Goal: Check status

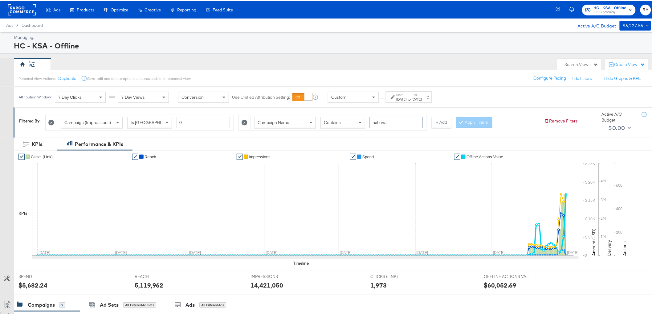
click at [401, 121] on input "national" at bounding box center [396, 121] width 53 height 11
type input "bed"
click at [422, 98] on div "[DATE]" at bounding box center [417, 98] width 10 height 5
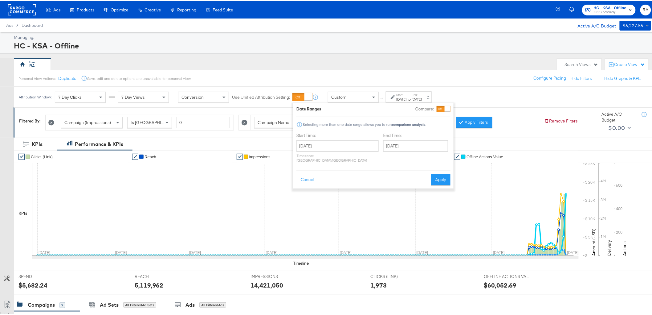
click at [410, 133] on label "End Time:" at bounding box center [416, 134] width 67 height 6
click at [413, 141] on input "[DATE]" at bounding box center [415, 144] width 65 height 11
click at [448, 175] on td "4" at bounding box center [453, 175] width 10 height 9
type input "[DATE]"
click at [443, 174] on button "Apply" at bounding box center [441, 178] width 19 height 11
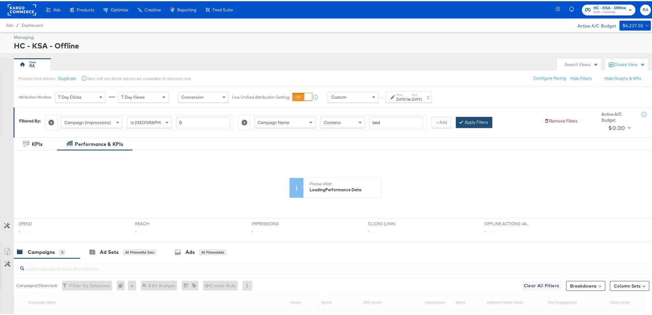
click at [476, 120] on button "Apply Filters" at bounding box center [474, 121] width 36 height 11
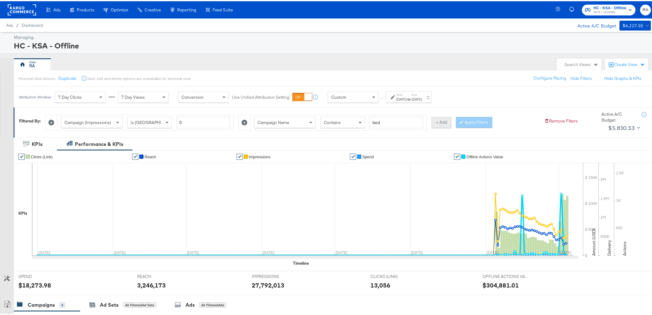
click at [434, 124] on button "+ Add" at bounding box center [442, 121] width 20 height 11
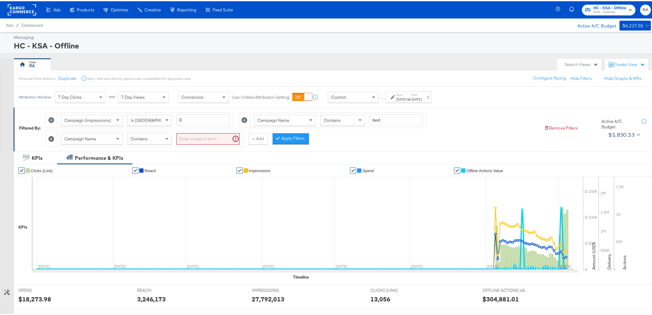
click at [201, 131] on div "Campaign Name Contains" at bounding box center [150, 137] width 186 height 15
click at [202, 135] on input "search" at bounding box center [208, 137] width 63 height 11
type input "sale"
click at [153, 136] on div "Contains" at bounding box center [150, 137] width 44 height 10
click at [239, 138] on button "+ Add" at bounding box center [249, 137] width 20 height 11
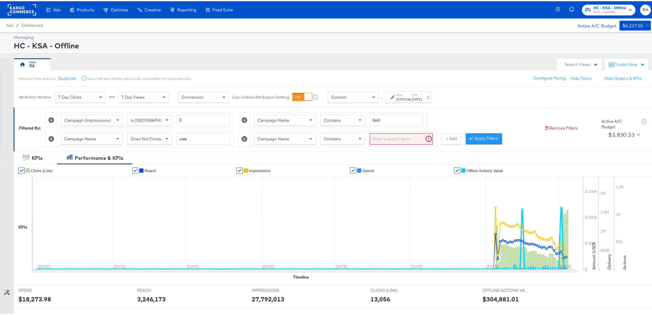
click at [386, 137] on input "search" at bounding box center [401, 137] width 63 height 11
type input "shukran"
click at [327, 137] on span "Contains" at bounding box center [332, 138] width 17 height 6
drag, startPoint x: 501, startPoint y: 131, endPoint x: 474, endPoint y: 133, distance: 26.6
click at [501, 131] on div "Campaign (Impressions) Is Greater Than 0 Campaign Name Contains bed Campaign Na…" at bounding box center [292, 126] width 494 height 37
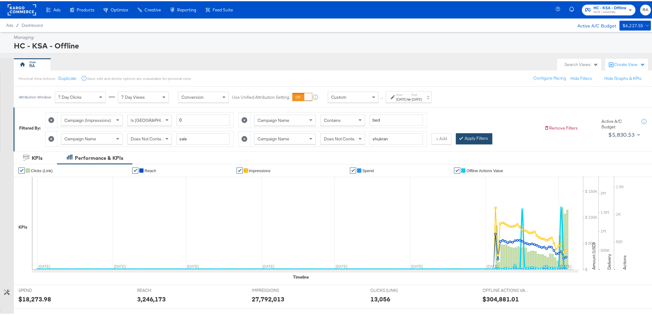
click at [474, 133] on button "Apply Filters" at bounding box center [474, 137] width 36 height 11
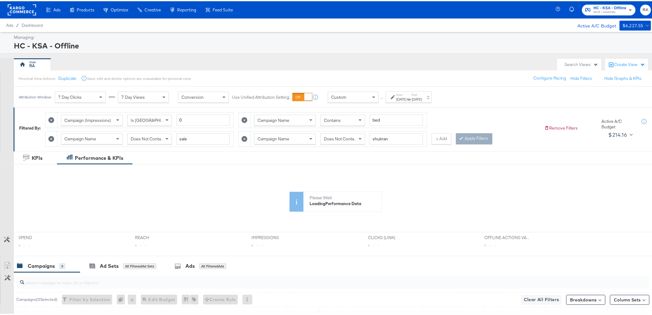
scroll to position [110, 0]
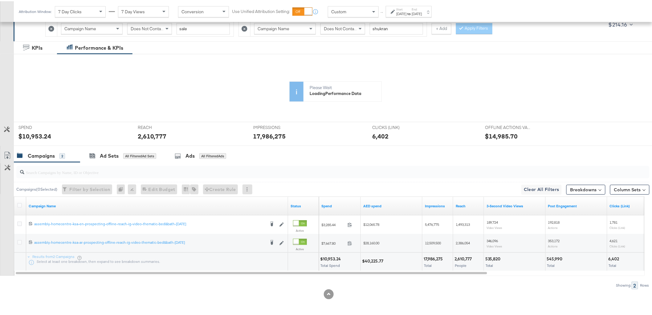
click at [376, 260] on div "$40,225.77" at bounding box center [373, 260] width 23 height 6
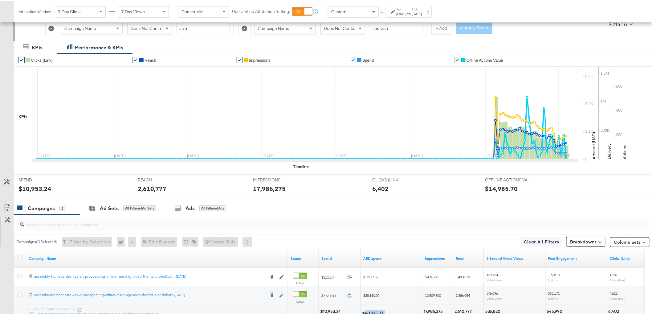
copy div "40,225.77"
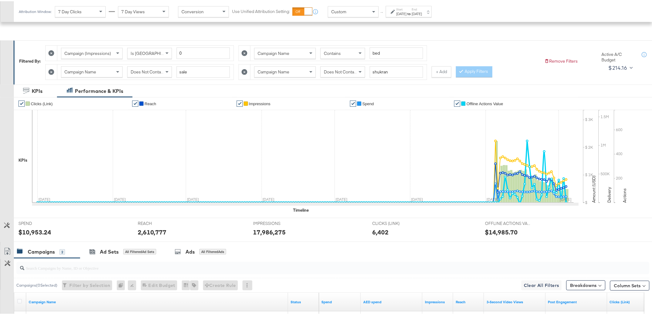
scroll to position [8, 0]
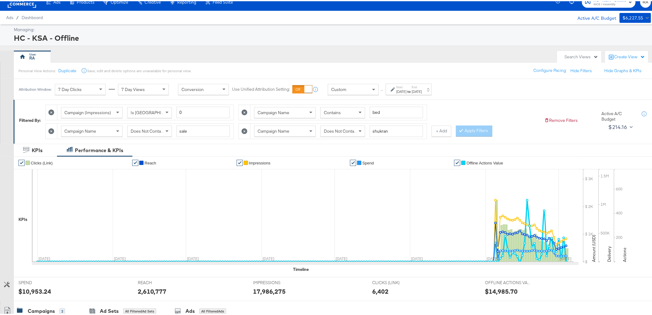
click at [345, 130] on span "Does Not Contain" at bounding box center [341, 130] width 34 height 6
click at [468, 130] on button "Apply Filters" at bounding box center [474, 129] width 36 height 11
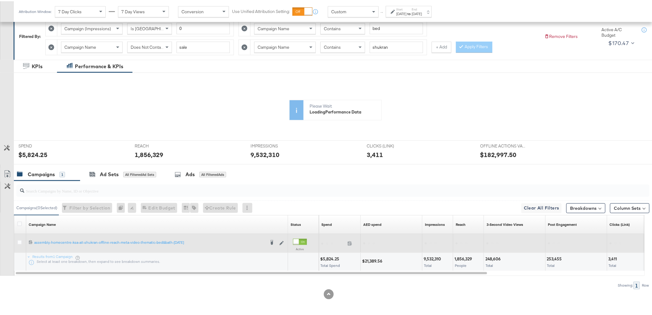
scroll to position [92, 0]
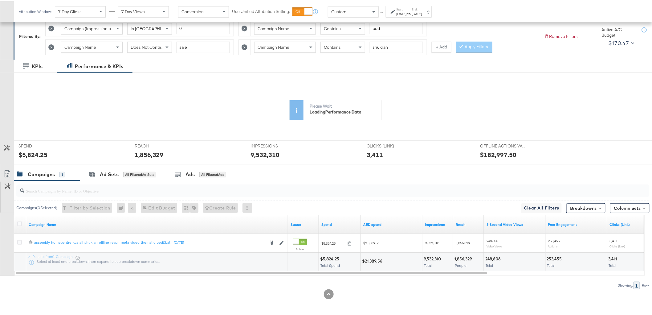
click at [375, 259] on div "$21,389.56" at bounding box center [373, 260] width 22 height 6
copy div "21,389.56"
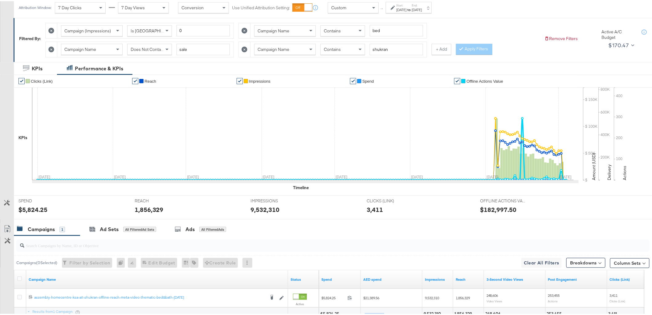
scroll to position [42, 0]
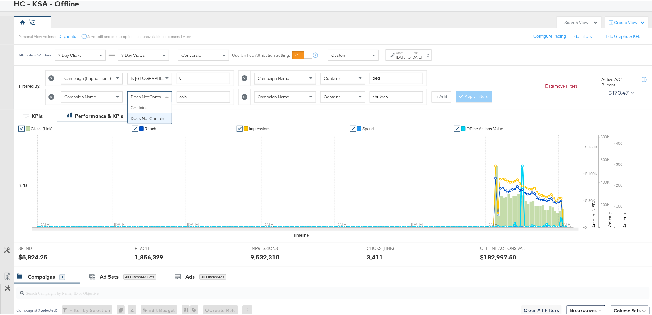
click at [153, 94] on span "Does Not Contain" at bounding box center [148, 96] width 34 height 6
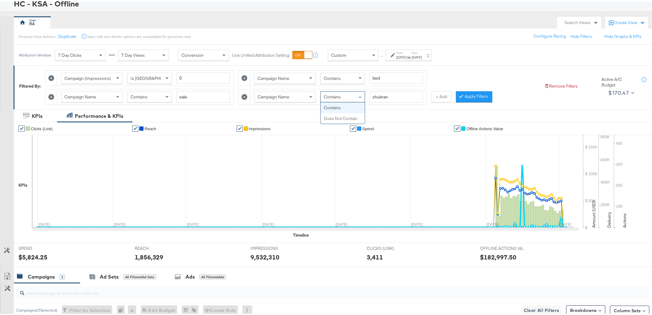
click at [347, 92] on div "Contains" at bounding box center [343, 95] width 44 height 10
click at [482, 98] on button "Apply Filters" at bounding box center [474, 95] width 36 height 11
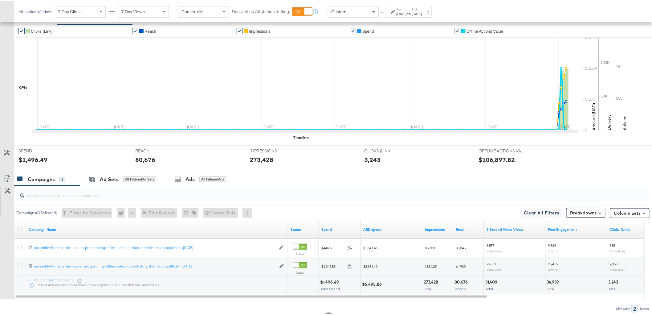
scroll to position [145, 0]
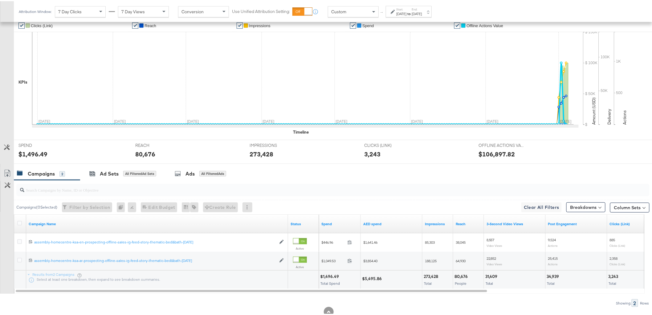
click at [374, 275] on div "$5,495.86" at bounding box center [391, 278] width 61 height 18
copy div "$5,495.86"
drag, startPoint x: 374, startPoint y: 275, endPoint x: 363, endPoint y: 274, distance: 10.8
click at [365, 275] on div "$5,495.86" at bounding box center [373, 277] width 22 height 6
